Goal: Task Accomplishment & Management: Use online tool/utility

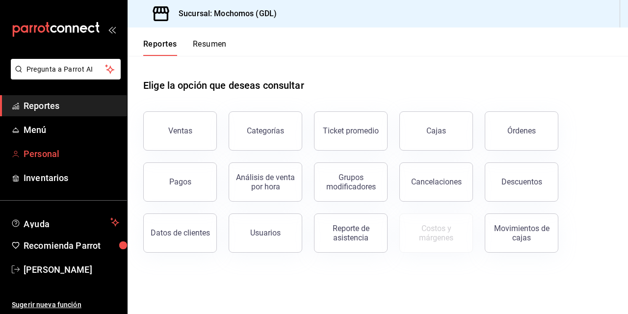
click at [36, 154] on font "Personal" at bounding box center [42, 154] width 36 height 10
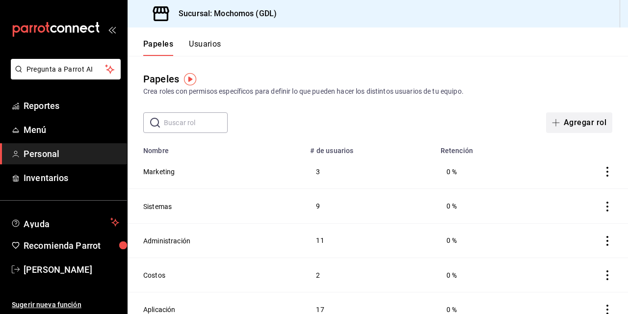
click at [577, 119] on font "Agregar rol" at bounding box center [584, 122] width 43 height 9
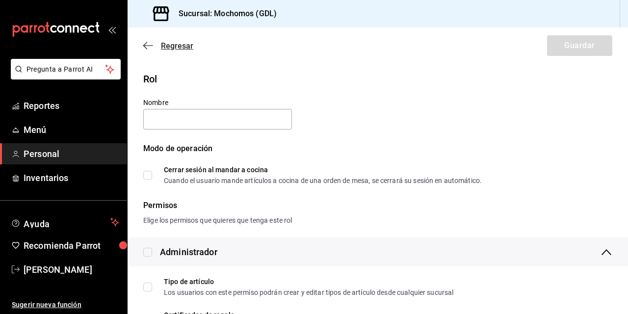
click at [152, 45] on icon "button" at bounding box center [148, 45] width 10 height 9
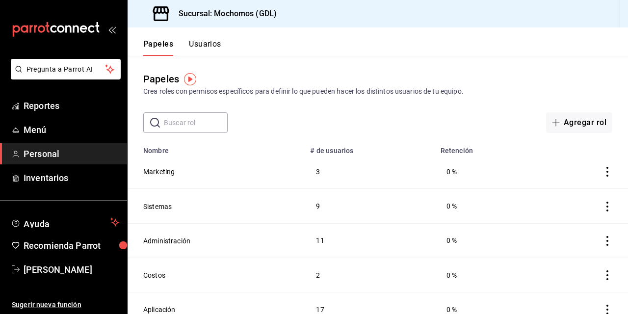
click at [182, 126] on input "text" at bounding box center [196, 123] width 64 height 20
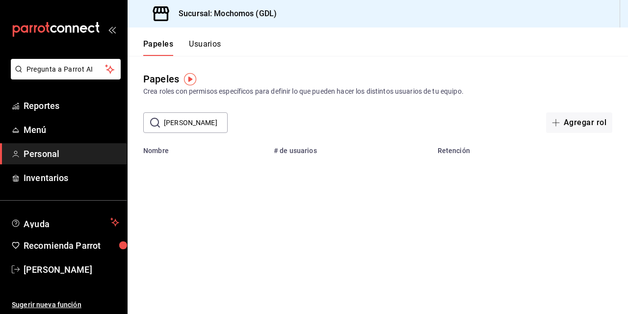
type input "[PERSON_NAME]"
